Goal: Communication & Community: Share content

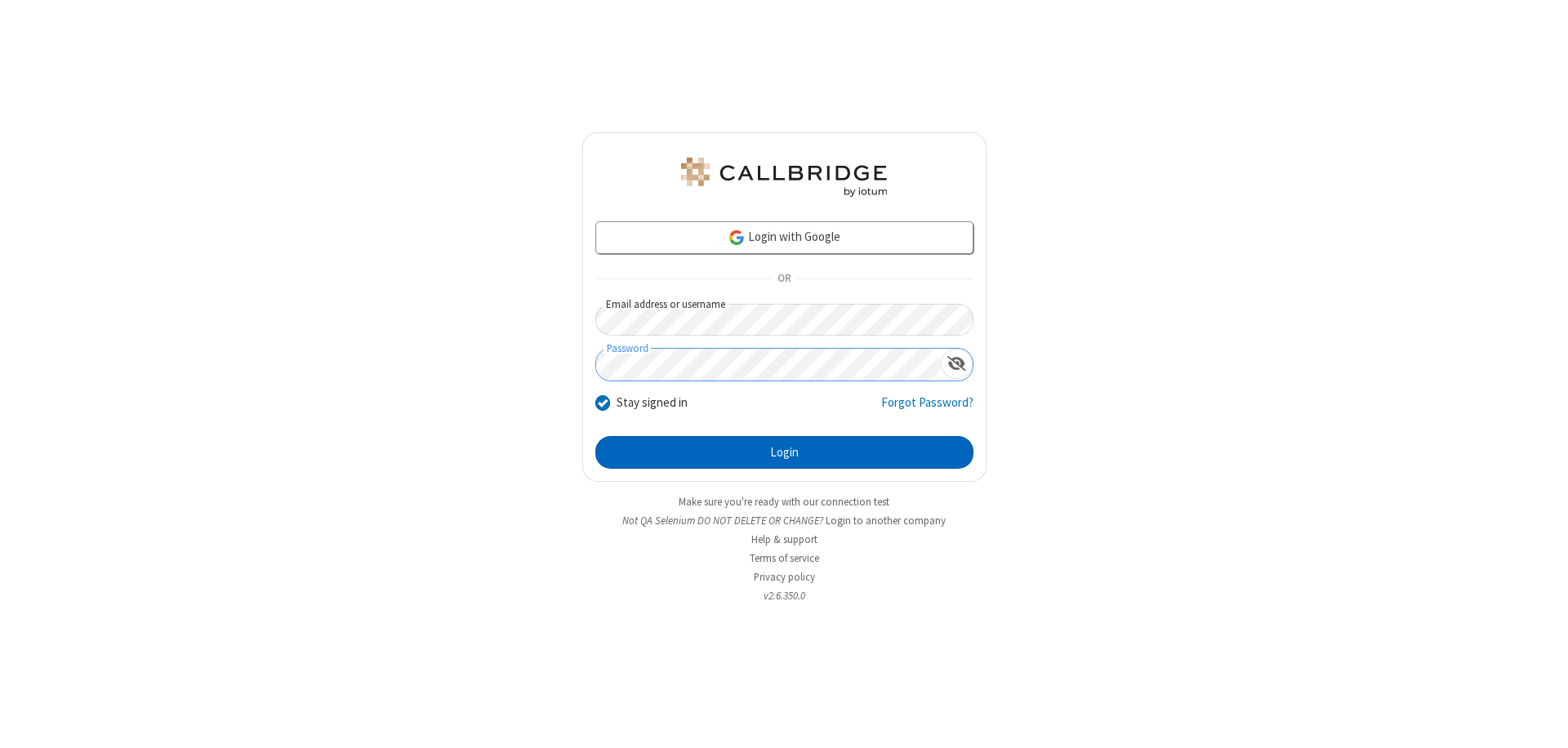
click at [784, 453] on button "Login" at bounding box center [784, 453] width 378 height 33
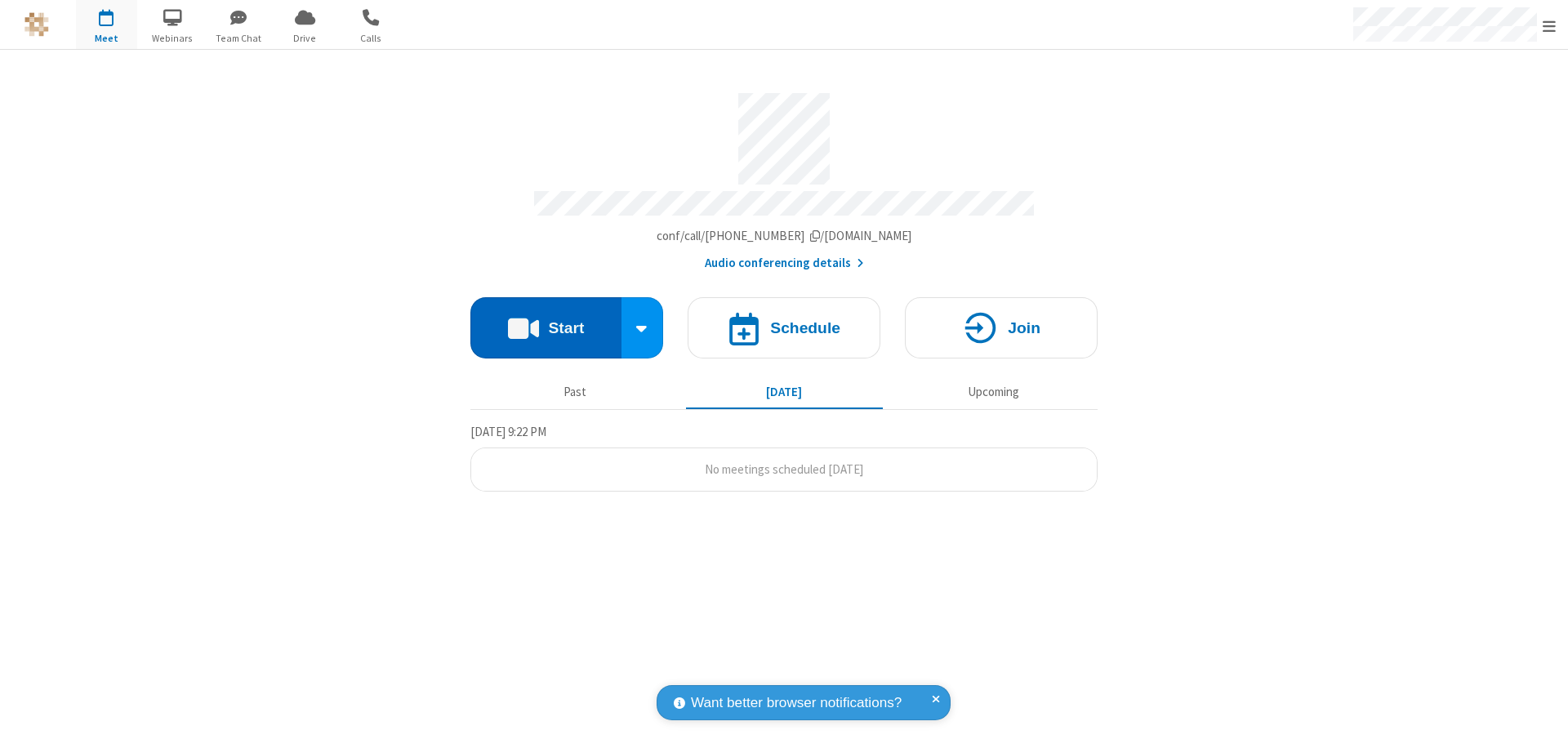
click at [546, 320] on button "Start" at bounding box center [546, 329] width 151 height 61
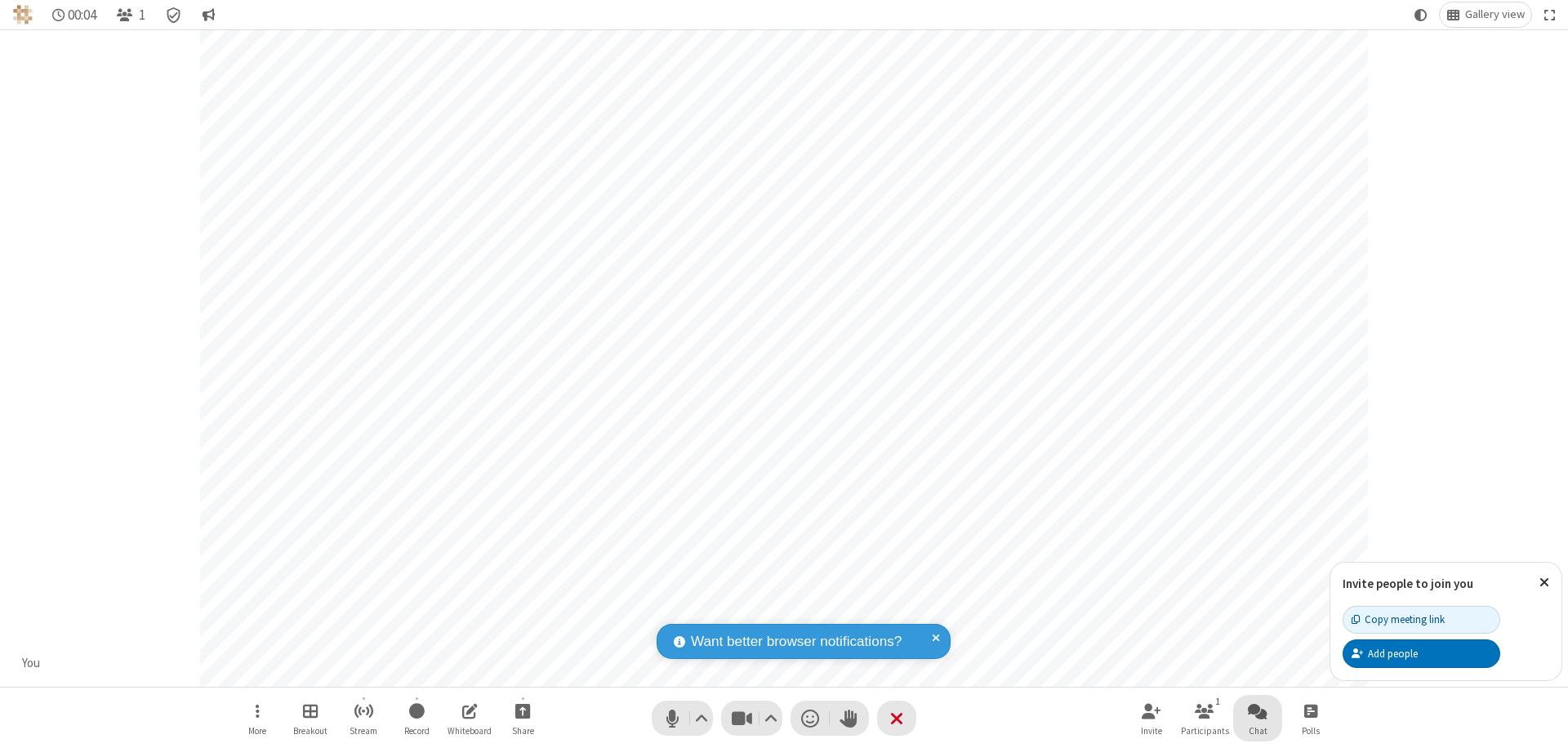
click at [1258, 711] on span "Open chat" at bounding box center [1258, 711] width 19 height 20
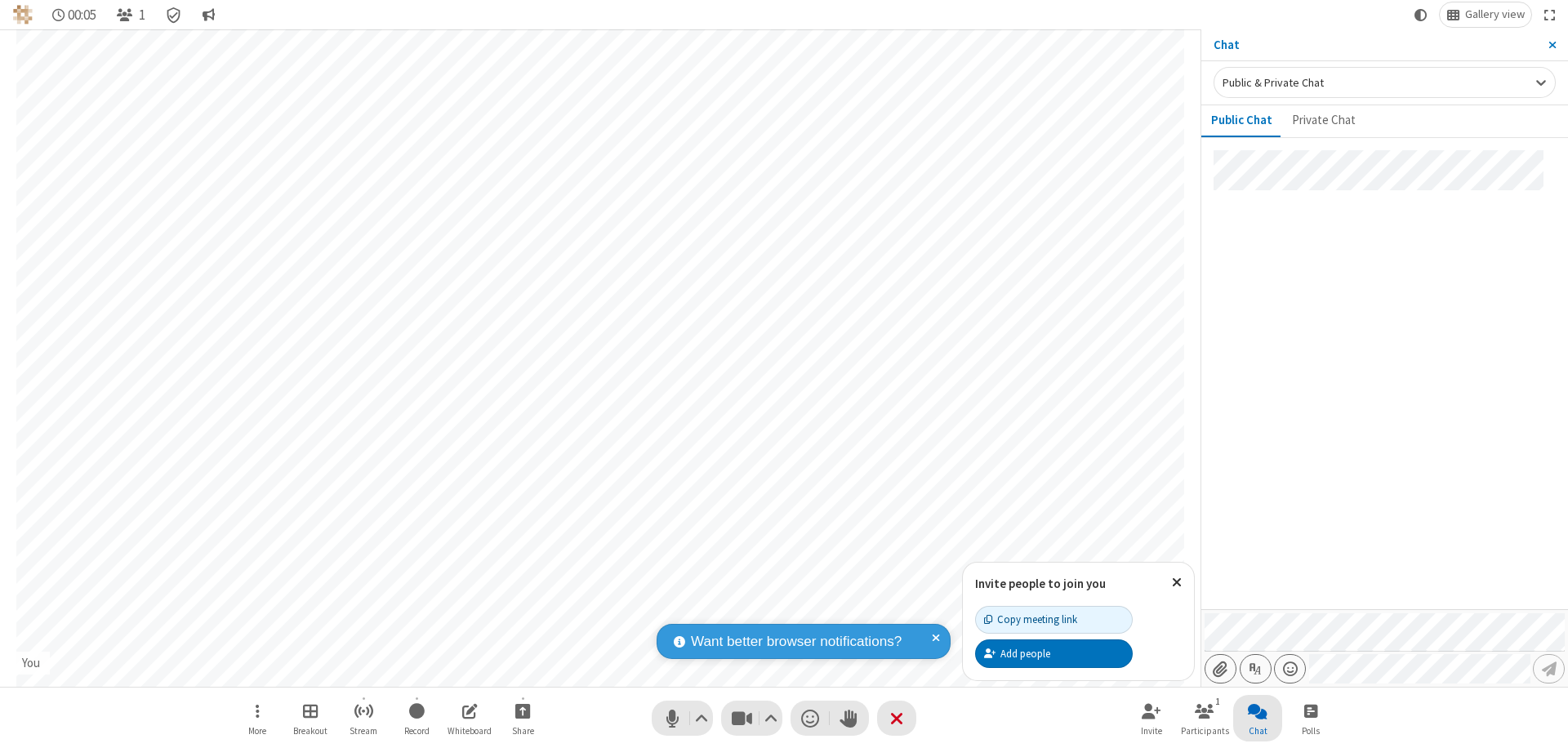
type input "C:\fakepath\doc_test.docx"
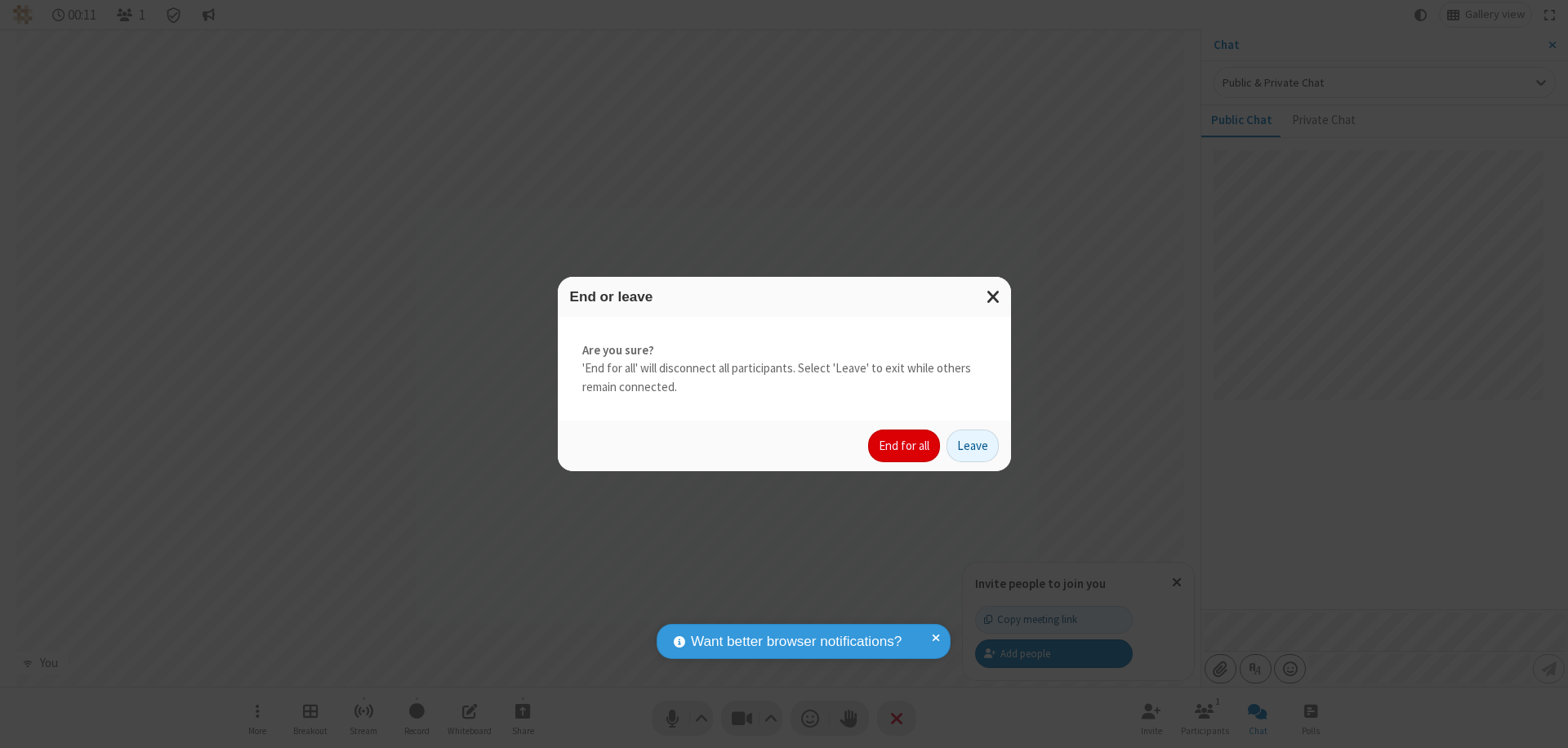
click at [905, 446] on button "End for all" at bounding box center [904, 446] width 72 height 33
